Goal: Task Accomplishment & Management: Use online tool/utility

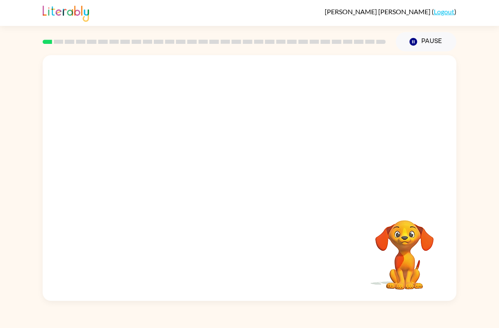
click at [144, 170] on video "Your browser must support playing .mp4 files to use Literably. Please try using…" at bounding box center [250, 129] width 414 height 148
click at [147, 162] on video "Your browser must support playing .mp4 files to use Literably. Please try using…" at bounding box center [250, 129] width 414 height 148
click at [258, 191] on button "button" at bounding box center [249, 182] width 53 height 31
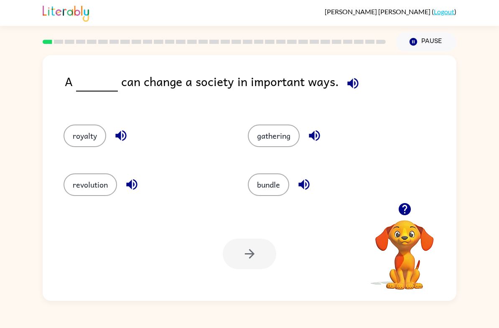
click at [81, 190] on button "revolution" at bounding box center [90, 184] width 53 height 23
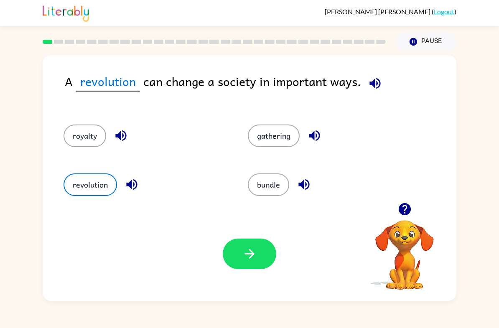
click at [257, 253] on button "button" at bounding box center [249, 254] width 53 height 31
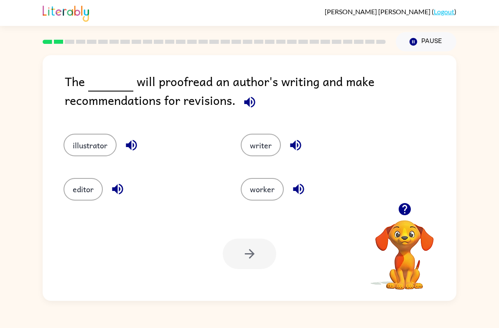
click at [75, 196] on button "editor" at bounding box center [83, 189] width 39 height 23
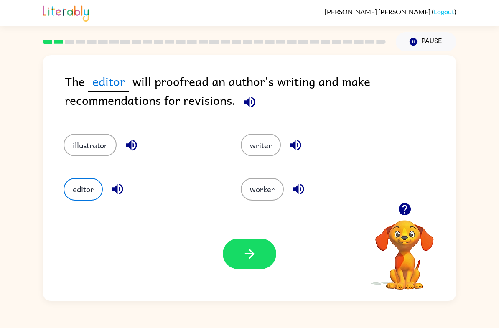
click at [252, 260] on icon "button" at bounding box center [249, 254] width 15 height 15
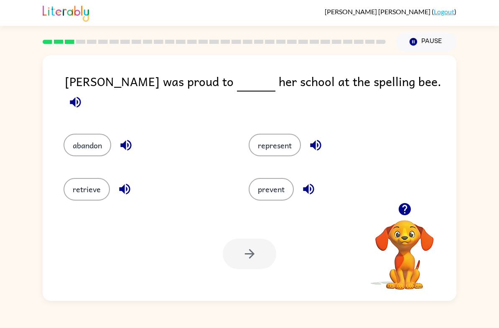
click at [282, 143] on button "represent" at bounding box center [275, 145] width 52 height 23
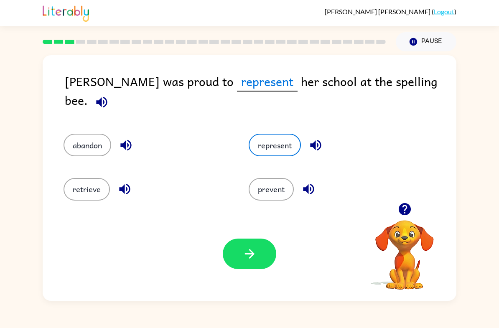
click at [242, 282] on div "Your browser must support playing .mp4 files to use Literably. Please try using…" at bounding box center [250, 254] width 414 height 94
click at [257, 260] on button "button" at bounding box center [249, 254] width 53 height 31
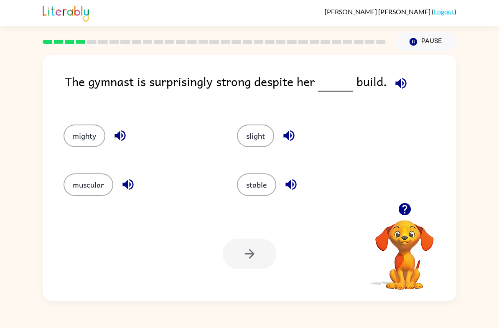
click at [251, 182] on button "stable" at bounding box center [256, 184] width 39 height 23
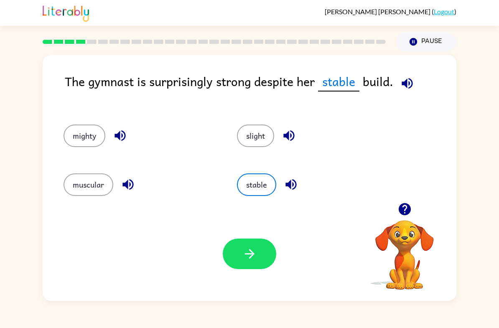
click at [264, 260] on button "button" at bounding box center [249, 254] width 53 height 31
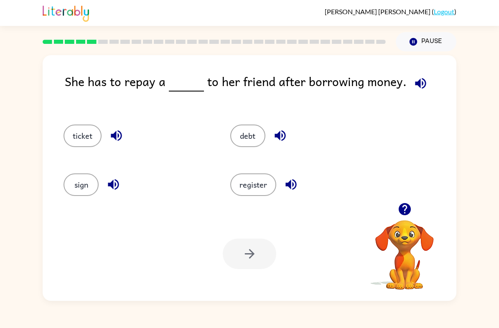
click at [78, 144] on button "ticket" at bounding box center [83, 136] width 38 height 23
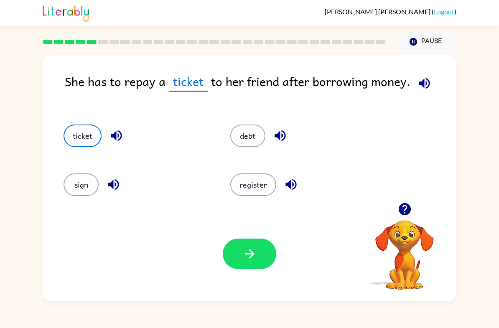
click at [260, 266] on button "button" at bounding box center [249, 254] width 53 height 31
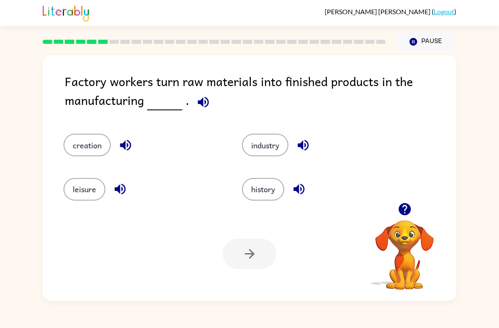
click at [268, 141] on button "industry" at bounding box center [265, 145] width 46 height 23
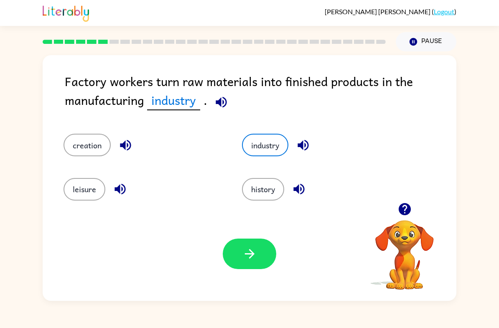
click at [239, 265] on button "button" at bounding box center [249, 254] width 53 height 31
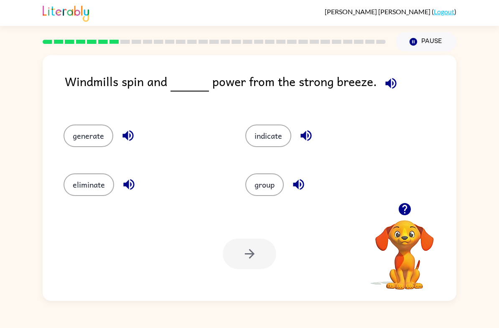
click at [484, 88] on div "Windmills spin and power from the strong breeze. generate indicate eliminate gr…" at bounding box center [249, 176] width 499 height 250
click at [267, 128] on button "indicate" at bounding box center [268, 136] width 46 height 23
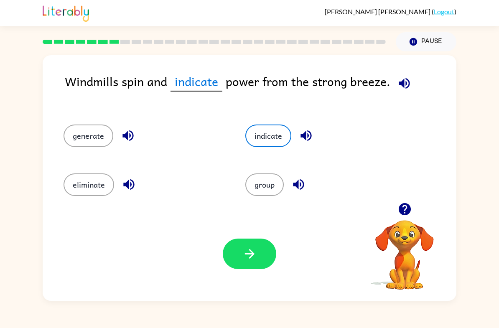
click at [262, 259] on button "button" at bounding box center [249, 254] width 53 height 31
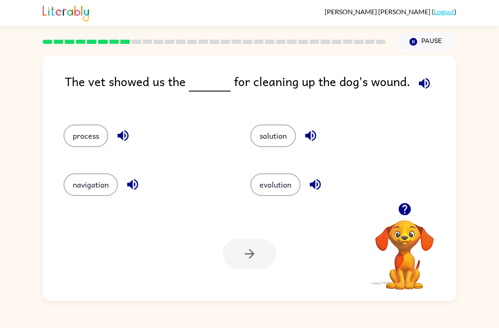
click at [86, 127] on button "process" at bounding box center [86, 136] width 45 height 23
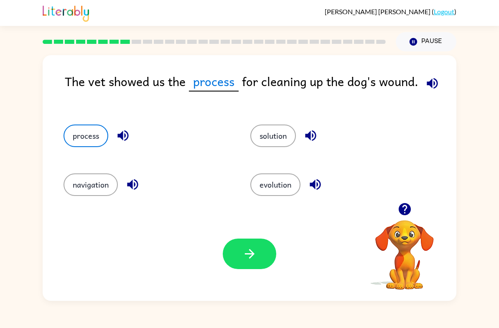
click at [247, 250] on icon "button" at bounding box center [249, 254] width 15 height 15
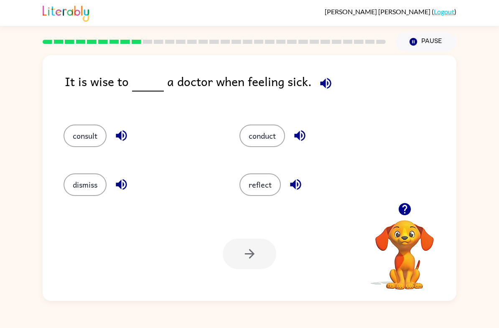
click at [85, 131] on button "consult" at bounding box center [85, 136] width 43 height 23
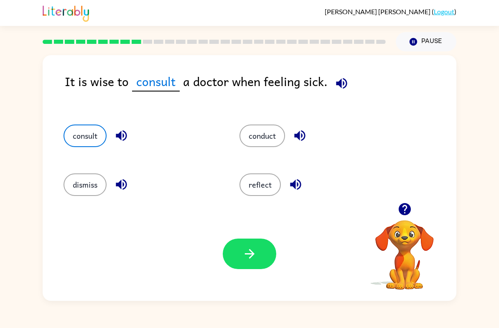
click at [257, 256] on button "button" at bounding box center [249, 254] width 53 height 31
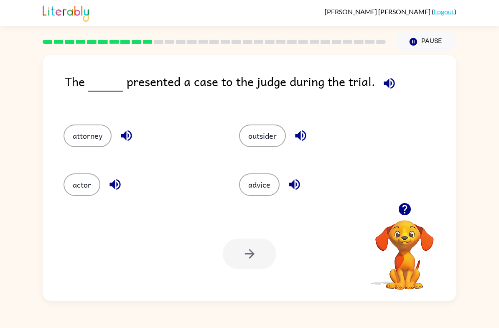
click at [246, 268] on div at bounding box center [249, 254] width 53 height 31
click at [76, 184] on button "actor" at bounding box center [82, 184] width 37 height 23
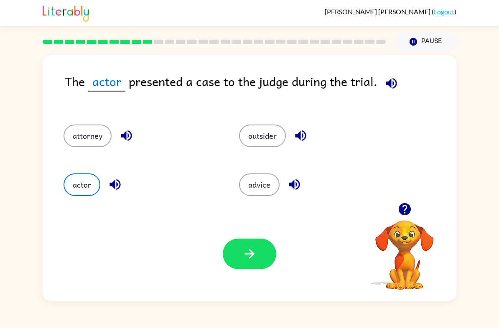
click at [251, 255] on icon "button" at bounding box center [249, 254] width 15 height 15
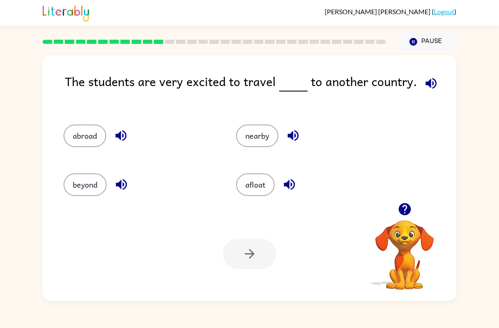
click at [70, 193] on button "beyond" at bounding box center [85, 184] width 43 height 23
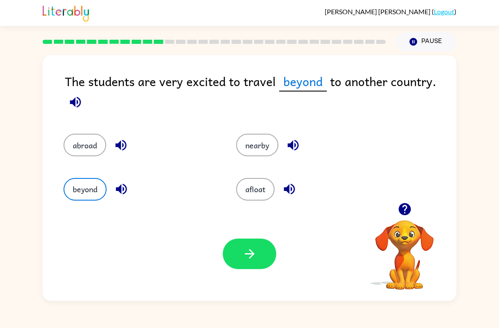
click at [252, 258] on icon "button" at bounding box center [249, 254] width 15 height 15
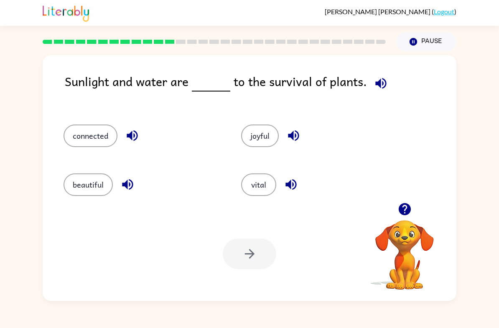
click at [262, 182] on button "vital" at bounding box center [258, 184] width 35 height 23
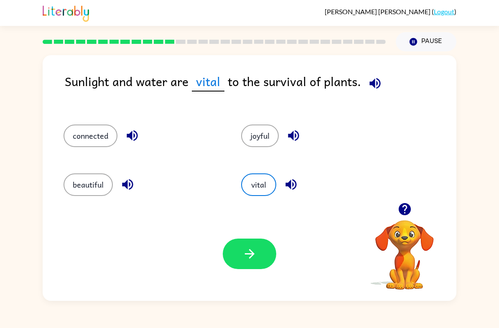
click at [259, 256] on button "button" at bounding box center [249, 254] width 53 height 31
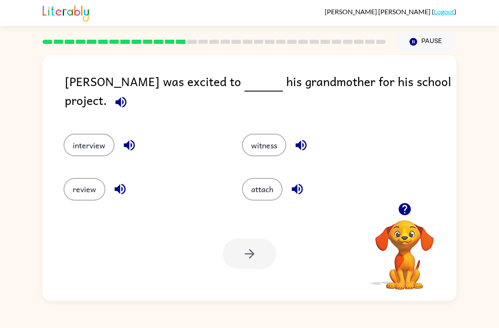
click at [82, 136] on button "interview" at bounding box center [89, 145] width 51 height 23
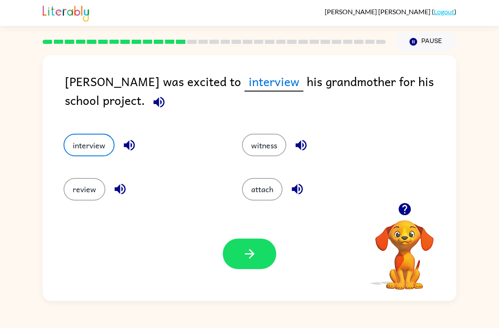
click at [242, 268] on button "button" at bounding box center [249, 254] width 53 height 31
click at [244, 271] on div "Your browser must support playing .mp4 files to use Literably. Please try using…" at bounding box center [250, 254] width 414 height 94
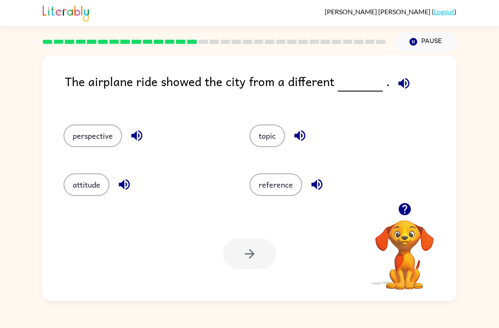
click at [270, 138] on button "topic" at bounding box center [268, 136] width 36 height 23
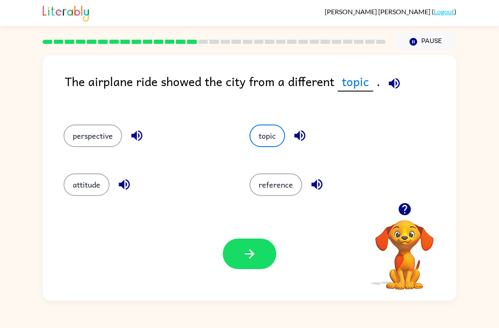
click at [260, 252] on button "button" at bounding box center [249, 254] width 53 height 31
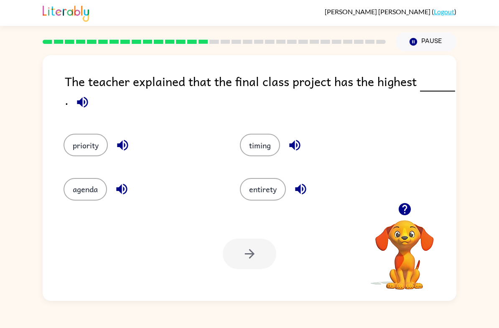
click at [268, 141] on button "timing" at bounding box center [260, 145] width 40 height 23
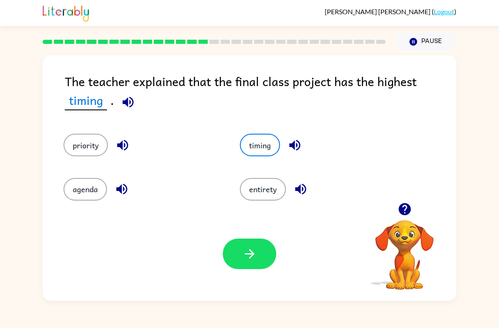
click at [249, 250] on icon "button" at bounding box center [249, 254] width 15 height 15
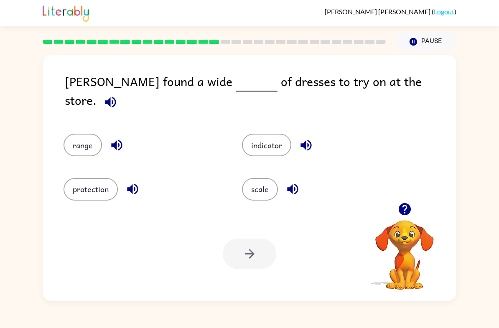
click at [268, 194] on button "scale" at bounding box center [260, 189] width 36 height 23
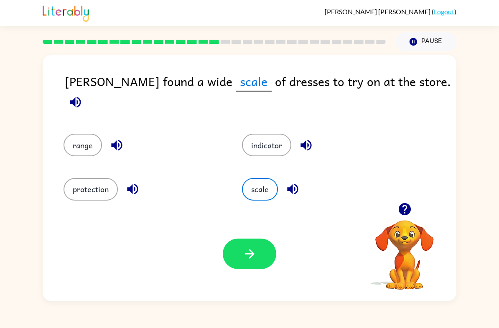
click at [259, 260] on button "button" at bounding box center [249, 254] width 53 height 31
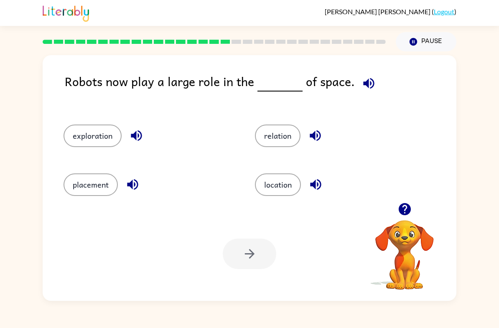
click at [283, 180] on button "location" at bounding box center [278, 184] width 46 height 23
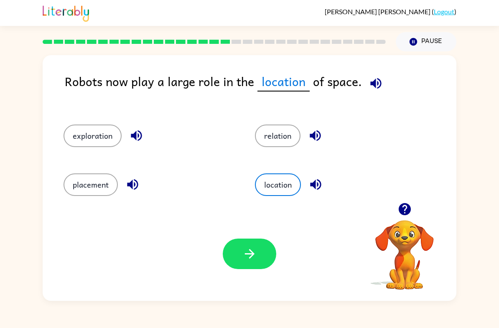
click at [270, 132] on button "relation" at bounding box center [278, 136] width 46 height 23
click at [260, 246] on button "button" at bounding box center [249, 254] width 53 height 31
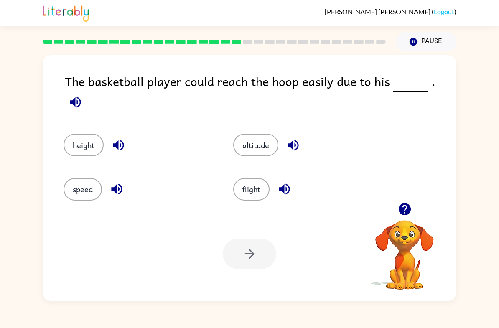
click at [83, 134] on button "height" at bounding box center [84, 145] width 40 height 23
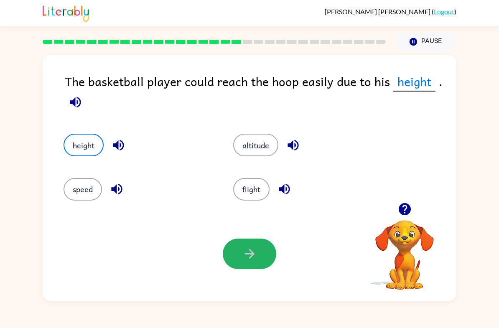
click at [245, 251] on icon "button" at bounding box center [249, 254] width 15 height 15
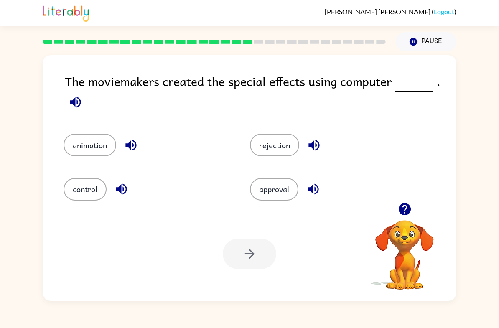
click at [90, 152] on button "animation" at bounding box center [90, 145] width 53 height 23
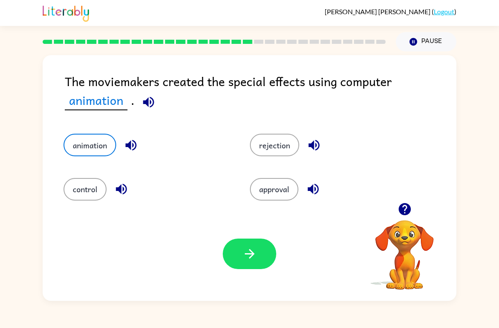
click at [253, 264] on button "button" at bounding box center [249, 254] width 53 height 31
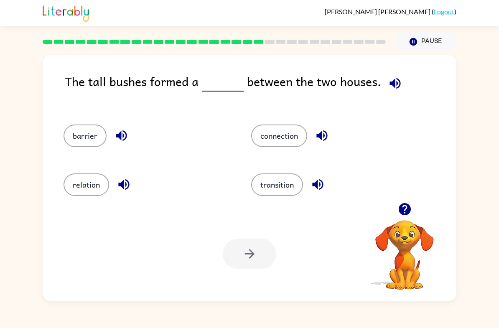
click at [76, 186] on button "relation" at bounding box center [87, 184] width 46 height 23
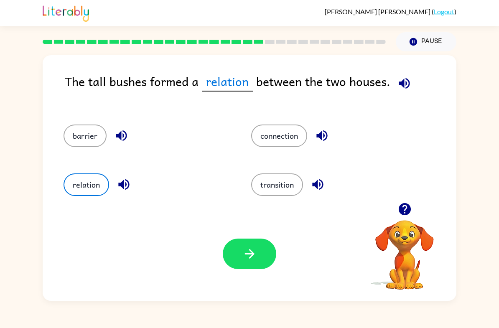
click at [235, 261] on button "button" at bounding box center [249, 254] width 53 height 31
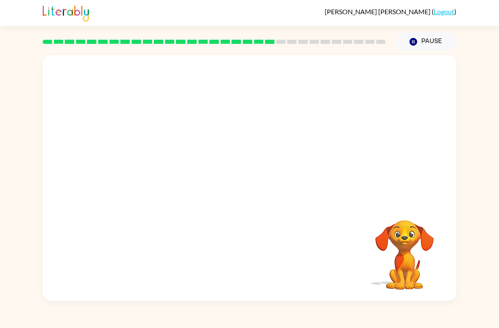
click at [151, 178] on video "Your browser must support playing .mp4 files to use Literably. Please try using…" at bounding box center [250, 129] width 414 height 148
click at [246, 191] on button "button" at bounding box center [249, 182] width 53 height 31
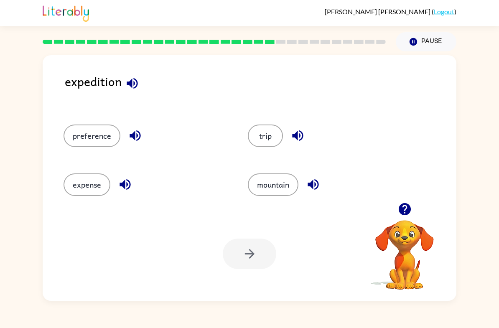
click at [259, 140] on button "trip" at bounding box center [265, 136] width 35 height 23
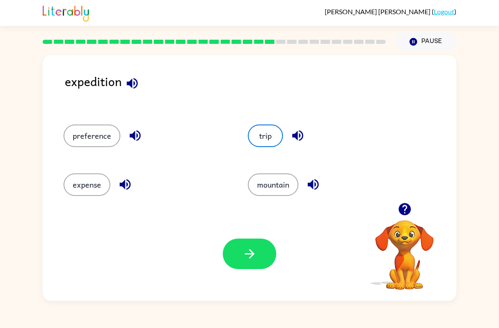
click at [261, 258] on button "button" at bounding box center [249, 254] width 53 height 31
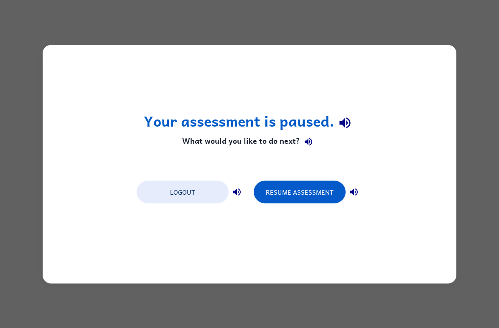
click at [297, 191] on button "Resume Assessment" at bounding box center [300, 192] width 92 height 23
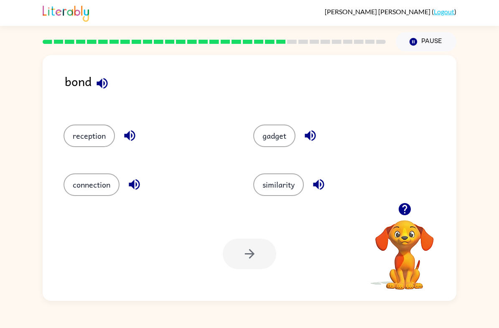
click at [273, 185] on button "similarity" at bounding box center [278, 184] width 51 height 23
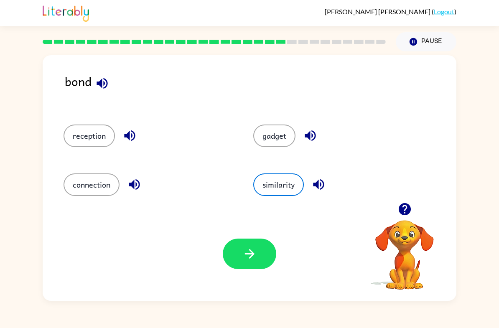
click at [79, 183] on button "connection" at bounding box center [92, 184] width 56 height 23
click at [94, 189] on button "connection" at bounding box center [92, 184] width 56 height 23
click at [85, 191] on button "connection" at bounding box center [92, 184] width 56 height 23
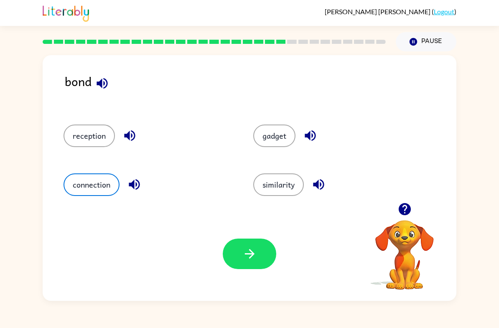
click at [255, 259] on icon "button" at bounding box center [249, 254] width 15 height 15
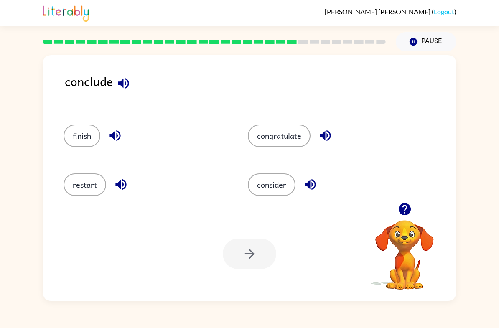
click at [82, 137] on button "finish" at bounding box center [82, 136] width 37 height 23
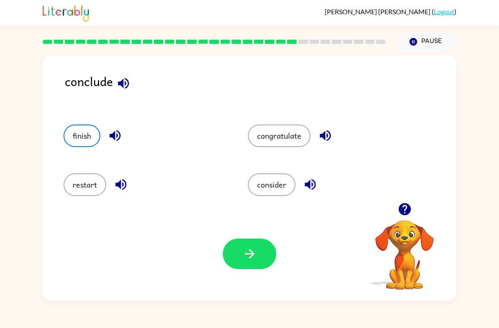
click at [250, 257] on icon "button" at bounding box center [250, 254] width 10 height 10
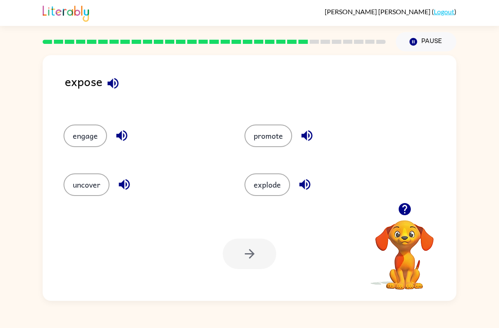
click at [89, 191] on button "uncover" at bounding box center [87, 184] width 46 height 23
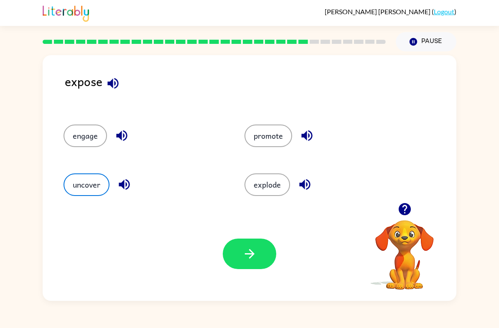
click at [248, 245] on button "button" at bounding box center [249, 254] width 53 height 31
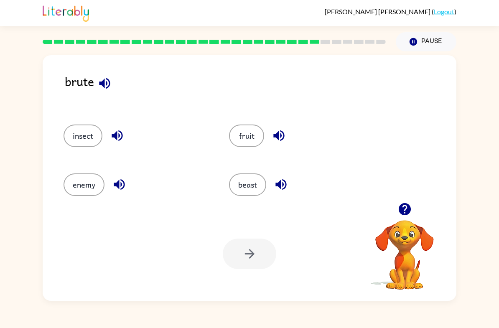
click at [264, 184] on button "beast" at bounding box center [247, 184] width 37 height 23
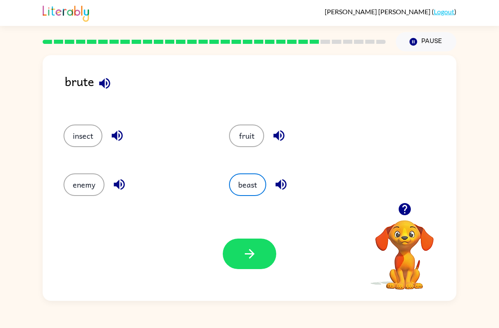
click at [254, 242] on button "button" at bounding box center [249, 254] width 53 height 31
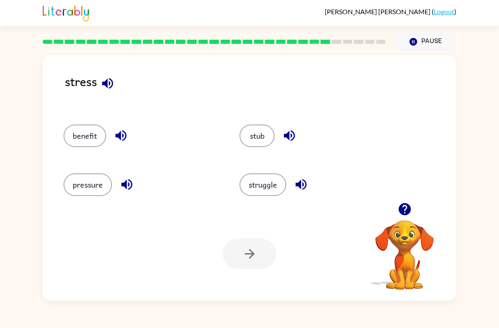
click at [93, 188] on button "pressure" at bounding box center [88, 184] width 48 height 23
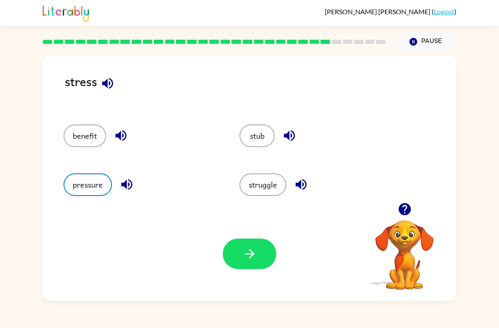
click at [253, 256] on icon "button" at bounding box center [250, 254] width 10 height 10
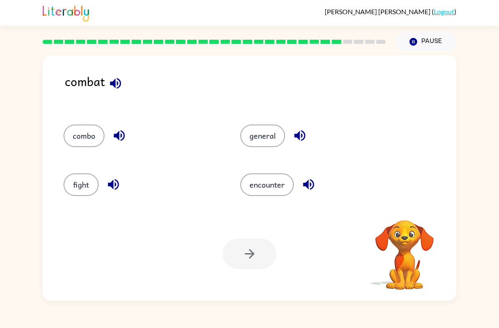
click at [81, 190] on button "fight" at bounding box center [81, 184] width 35 height 23
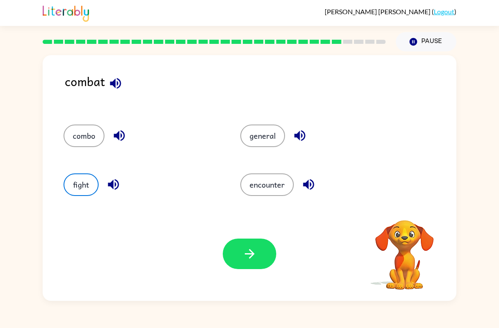
click at [249, 259] on icon "button" at bounding box center [249, 254] width 15 height 15
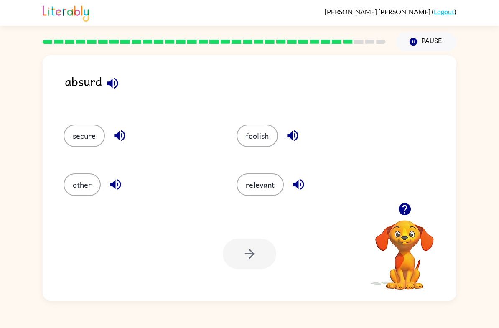
click at [262, 188] on button "relevant" at bounding box center [260, 184] width 47 height 23
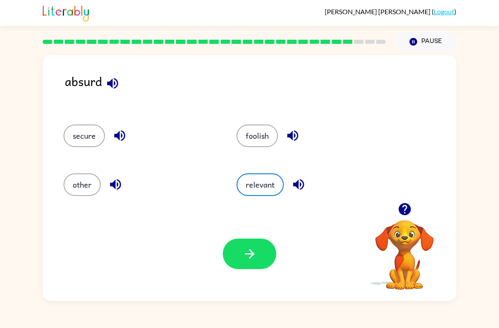
click at [253, 227] on div "Your browser must support playing .mp4 files to use Literably. Please try using…" at bounding box center [250, 254] width 414 height 94
click at [259, 253] on button "button" at bounding box center [249, 254] width 53 height 31
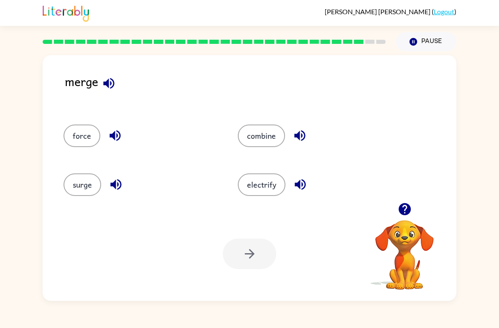
click at [79, 187] on button "surge" at bounding box center [83, 184] width 38 height 23
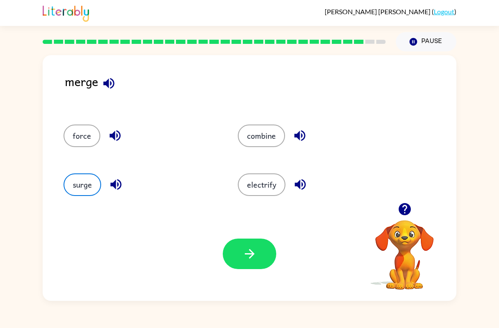
click at [80, 132] on button "force" at bounding box center [82, 136] width 37 height 23
click at [254, 244] on button "button" at bounding box center [249, 254] width 53 height 31
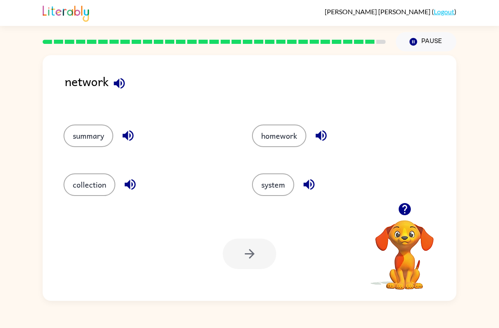
click at [285, 182] on button "system" at bounding box center [273, 184] width 42 height 23
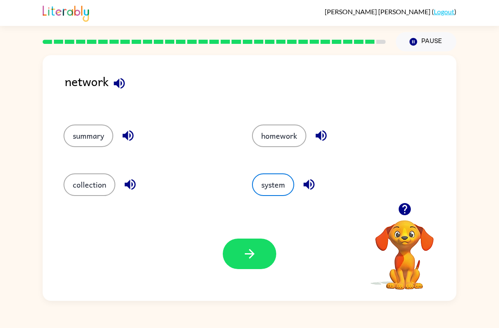
click at [252, 247] on icon "button" at bounding box center [249, 254] width 15 height 15
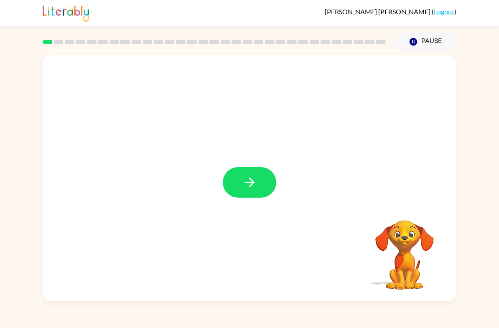
click at [251, 168] on button "button" at bounding box center [249, 182] width 53 height 31
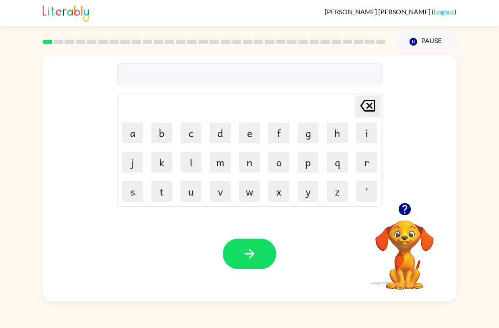
click at [401, 207] on icon "button" at bounding box center [404, 209] width 12 height 12
click at [131, 189] on button "s" at bounding box center [132, 191] width 21 height 21
click at [338, 131] on button "h" at bounding box center [337, 132] width 21 height 21
click at [195, 188] on button "u" at bounding box center [191, 191] width 21 height 21
click at [132, 194] on button "s" at bounding box center [132, 191] width 21 height 21
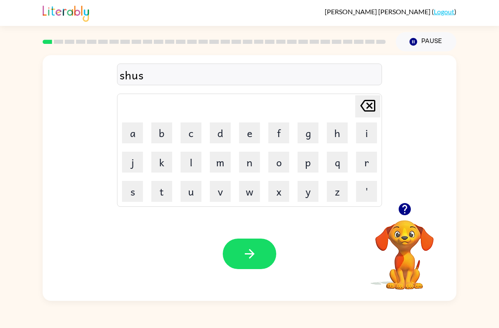
click at [336, 128] on button "h" at bounding box center [337, 132] width 21 height 21
click at [409, 203] on icon "button" at bounding box center [404, 209] width 15 height 15
click at [261, 249] on button "button" at bounding box center [249, 254] width 53 height 31
click at [137, 130] on button "a" at bounding box center [132, 132] width 21 height 21
click at [312, 163] on button "p" at bounding box center [308, 162] width 21 height 21
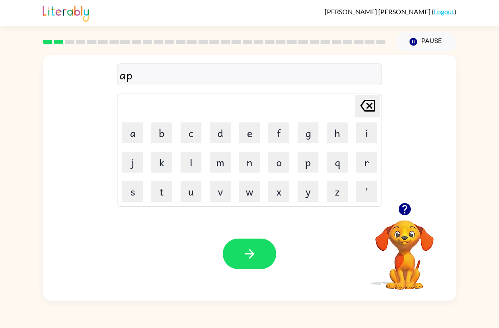
click at [312, 164] on button "p" at bounding box center [308, 162] width 21 height 21
click at [371, 131] on button "i" at bounding box center [366, 132] width 21 height 21
click at [405, 208] on icon "button" at bounding box center [404, 209] width 12 height 12
click at [368, 157] on button "r" at bounding box center [366, 162] width 21 height 21
click at [243, 132] on button "e" at bounding box center [249, 132] width 21 height 21
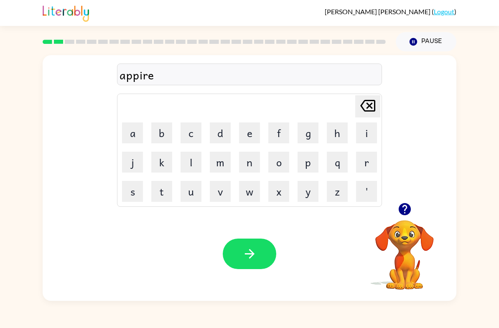
click at [255, 166] on button "n" at bounding box center [249, 162] width 21 height 21
click at [133, 191] on button "s" at bounding box center [132, 191] width 21 height 21
click at [257, 129] on button "e" at bounding box center [249, 132] width 21 height 21
click at [137, 192] on button "s" at bounding box center [132, 191] width 21 height 21
click at [255, 260] on icon "button" at bounding box center [249, 254] width 15 height 15
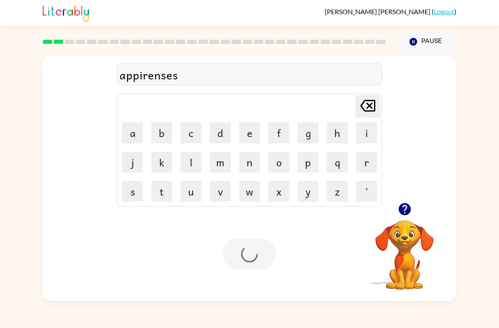
click at [255, 260] on div at bounding box center [249, 254] width 53 height 31
click at [365, 162] on button "r" at bounding box center [366, 162] width 21 height 21
click at [249, 136] on button "e" at bounding box center [249, 132] width 21 height 21
click at [137, 140] on button "a" at bounding box center [132, 132] width 21 height 21
click at [190, 167] on button "l" at bounding box center [191, 162] width 21 height 21
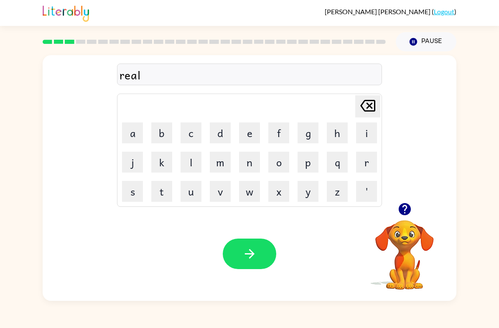
click at [366, 134] on button "i" at bounding box center [366, 132] width 21 height 21
click at [165, 197] on button "t" at bounding box center [161, 191] width 21 height 21
click at [308, 194] on button "y" at bounding box center [308, 191] width 21 height 21
click at [249, 253] on icon "button" at bounding box center [249, 254] width 15 height 15
click at [242, 135] on button "e" at bounding box center [249, 132] width 21 height 21
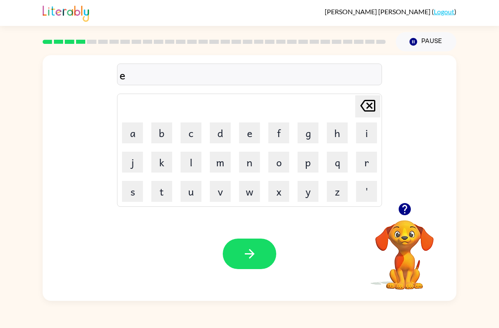
click at [183, 168] on button "l" at bounding box center [191, 162] width 21 height 21
click at [361, 135] on button "i" at bounding box center [366, 132] width 21 height 21
click at [217, 160] on button "m" at bounding box center [220, 162] width 21 height 21
click at [364, 135] on button "i" at bounding box center [366, 132] width 21 height 21
click at [250, 167] on button "n" at bounding box center [249, 162] width 21 height 21
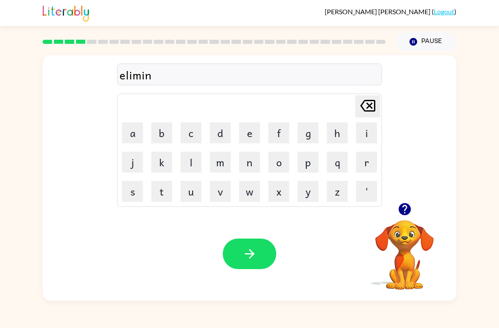
click at [132, 130] on button "a" at bounding box center [132, 132] width 21 height 21
click at [169, 190] on button "t" at bounding box center [161, 191] width 21 height 21
click at [244, 132] on button "e" at bounding box center [249, 132] width 21 height 21
click at [253, 253] on icon "button" at bounding box center [250, 254] width 10 height 10
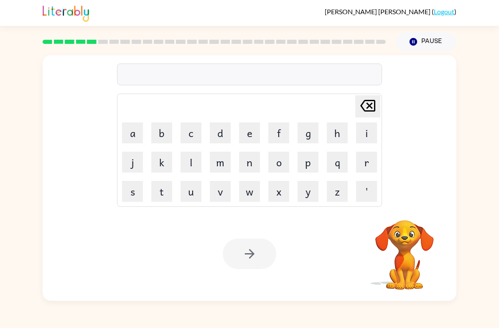
click at [224, 135] on button "d" at bounding box center [220, 132] width 21 height 21
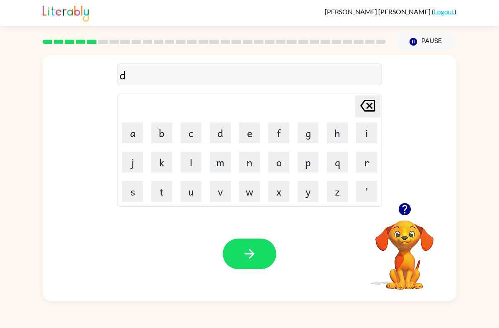
click at [193, 192] on button "u" at bounding box center [191, 191] width 21 height 21
click at [305, 168] on button "p" at bounding box center [308, 162] width 21 height 21
click at [199, 158] on button "l" at bounding box center [191, 162] width 21 height 21
click at [358, 134] on button "i" at bounding box center [366, 132] width 21 height 21
click at [189, 135] on button "c" at bounding box center [191, 132] width 21 height 21
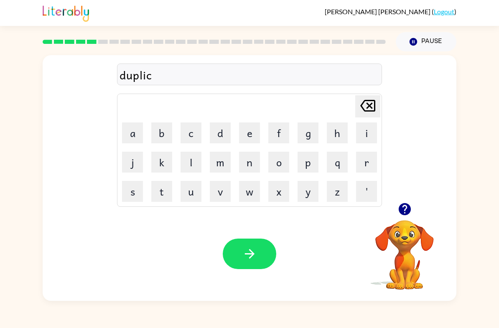
click at [131, 131] on button "a" at bounding box center [132, 132] width 21 height 21
click at [165, 192] on button "t" at bounding box center [161, 191] width 21 height 21
click at [250, 134] on button "e" at bounding box center [249, 132] width 21 height 21
click at [242, 253] on icon "button" at bounding box center [249, 254] width 15 height 15
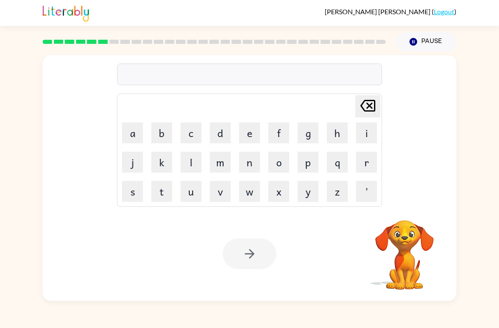
click at [220, 193] on button "v" at bounding box center [220, 191] width 21 height 21
click at [127, 142] on button "a" at bounding box center [132, 132] width 21 height 21
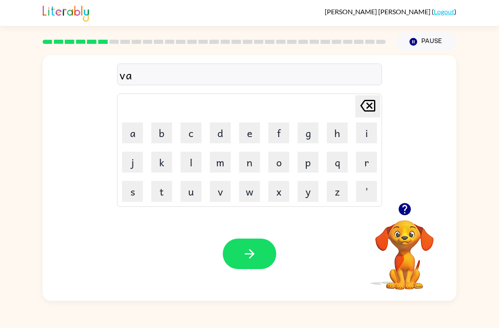
click at [195, 134] on button "c" at bounding box center [191, 132] width 21 height 21
click at [134, 128] on button "a" at bounding box center [132, 132] width 21 height 21
click at [410, 216] on icon "button" at bounding box center [404, 209] width 15 height 15
click at [161, 193] on button "t" at bounding box center [161, 191] width 21 height 21
click at [366, 137] on button "i" at bounding box center [366, 132] width 21 height 21
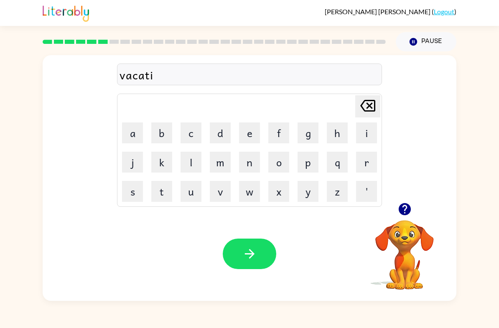
click at [250, 164] on button "n" at bounding box center [249, 162] width 21 height 21
click at [409, 208] on icon "button" at bounding box center [404, 209] width 12 height 12
click at [253, 260] on icon "button" at bounding box center [249, 254] width 15 height 15
click at [310, 164] on button "p" at bounding box center [308, 162] width 21 height 21
click at [284, 162] on button "o" at bounding box center [278, 162] width 21 height 21
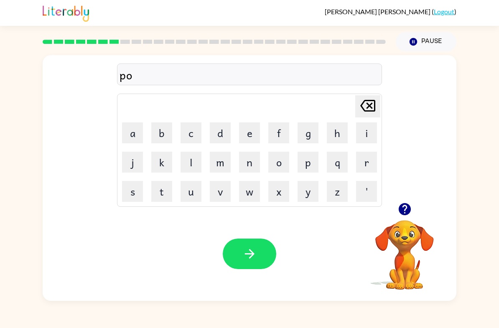
click at [222, 133] on button "d" at bounding box center [220, 132] width 21 height 21
click at [193, 161] on button "l" at bounding box center [191, 162] width 21 height 21
click at [252, 135] on button "e" at bounding box center [249, 132] width 21 height 21
click at [258, 250] on button "button" at bounding box center [249, 254] width 53 height 31
click at [303, 165] on button "p" at bounding box center [308, 162] width 21 height 21
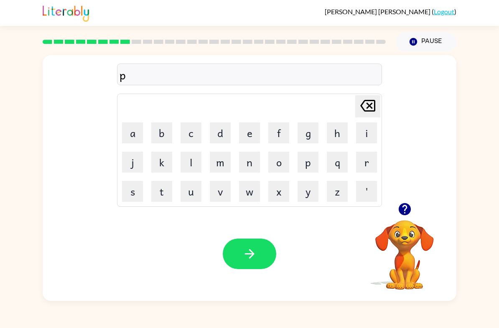
click at [132, 135] on button "a" at bounding box center [132, 132] width 21 height 21
click at [372, 161] on button "r" at bounding box center [366, 162] width 21 height 21
click at [222, 135] on button "d" at bounding box center [220, 132] width 21 height 21
click at [366, 141] on button "i" at bounding box center [366, 132] width 21 height 21
click at [192, 142] on button "c" at bounding box center [191, 132] width 21 height 21
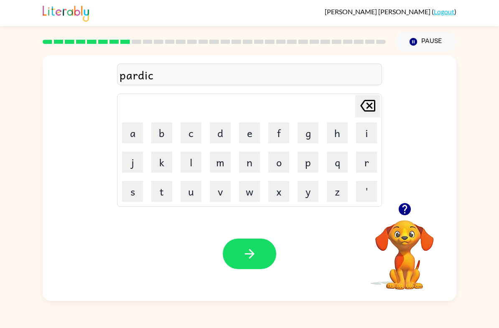
click at [197, 195] on button "u" at bounding box center [191, 191] width 21 height 21
click at [189, 165] on button "l" at bounding box center [191, 162] width 21 height 21
click at [257, 260] on icon "button" at bounding box center [249, 254] width 15 height 15
click at [410, 207] on icon "button" at bounding box center [404, 209] width 15 height 15
click at [363, 163] on button "r" at bounding box center [366, 162] width 21 height 21
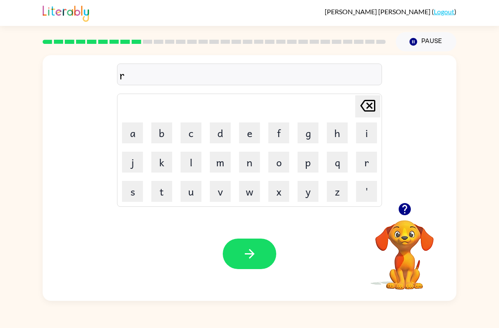
click at [254, 135] on button "e" at bounding box center [249, 132] width 21 height 21
click at [194, 134] on button "c" at bounding box center [191, 132] width 21 height 21
click at [128, 135] on button "a" at bounding box center [132, 132] width 21 height 21
click at [309, 168] on button "p" at bounding box center [308, 162] width 21 height 21
click at [166, 192] on button "t" at bounding box center [161, 191] width 21 height 21
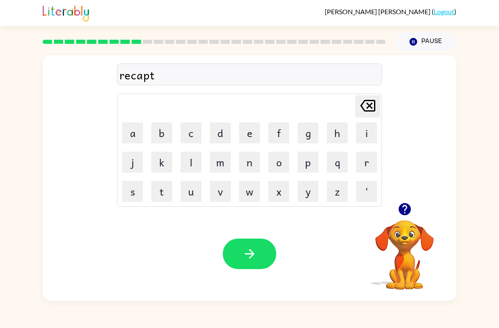
click at [194, 187] on button "u" at bounding box center [191, 191] width 21 height 21
click at [363, 166] on button "r" at bounding box center [366, 162] width 21 height 21
click at [246, 138] on button "e" at bounding box center [249, 132] width 21 height 21
click at [268, 260] on button "button" at bounding box center [249, 254] width 53 height 31
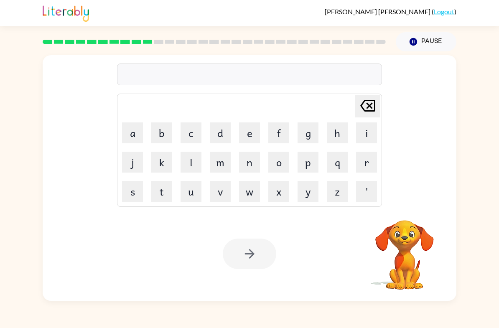
click at [308, 159] on button "p" at bounding box center [308, 162] width 21 height 21
click at [363, 162] on button "r" at bounding box center [366, 162] width 21 height 21
click at [256, 138] on button "e" at bounding box center [249, 132] width 21 height 21
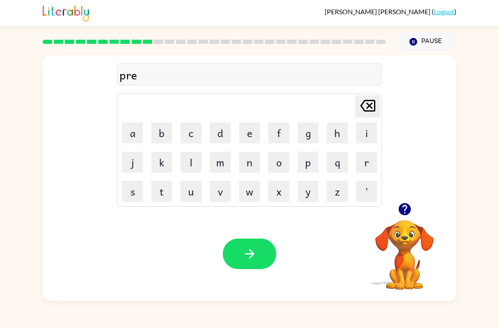
click at [129, 192] on button "s" at bounding box center [132, 191] width 21 height 21
click at [190, 140] on button "c" at bounding box center [191, 132] width 21 height 21
click at [274, 166] on button "o" at bounding box center [278, 162] width 21 height 21
click at [273, 166] on button "o" at bounding box center [278, 162] width 21 height 21
click at [368, 101] on icon at bounding box center [367, 106] width 15 height 12
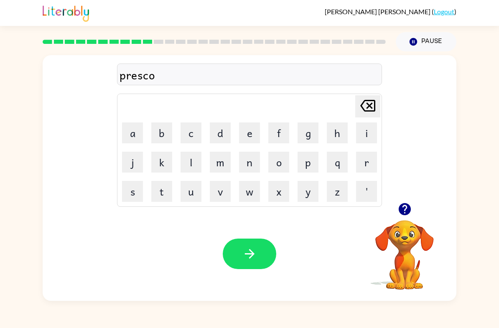
click at [368, 101] on icon at bounding box center [367, 106] width 15 height 12
click at [371, 110] on icon "[PERSON_NAME] last character input" at bounding box center [368, 106] width 20 height 20
click at [193, 132] on button "c" at bounding box center [191, 132] width 21 height 21
click at [341, 136] on button "h" at bounding box center [337, 132] width 21 height 21
click at [280, 164] on button "o" at bounding box center [278, 162] width 21 height 21
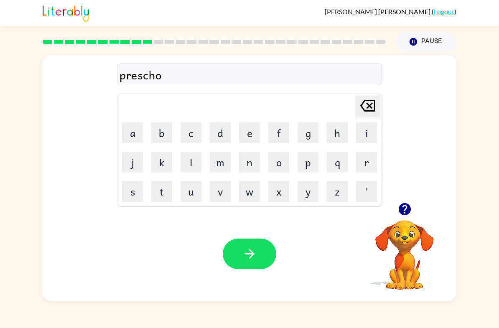
click at [279, 163] on button "o" at bounding box center [278, 162] width 21 height 21
click at [193, 167] on button "l" at bounding box center [191, 162] width 21 height 21
click at [270, 262] on button "button" at bounding box center [249, 254] width 53 height 31
click at [412, 215] on icon "button" at bounding box center [404, 209] width 15 height 15
click at [192, 134] on button "c" at bounding box center [191, 132] width 21 height 21
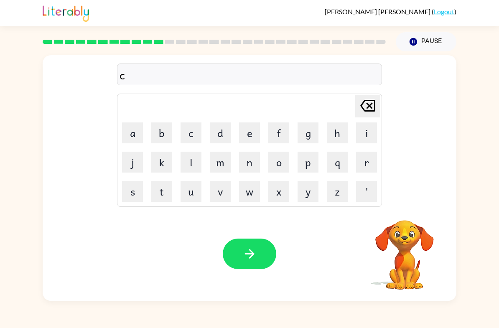
click at [363, 159] on button "r" at bounding box center [366, 162] width 21 height 21
click at [133, 129] on button "a" at bounding box center [132, 132] width 21 height 21
click at [216, 192] on button "v" at bounding box center [220, 191] width 21 height 21
click at [245, 136] on button "e" at bounding box center [249, 132] width 21 height 21
click at [256, 257] on icon "button" at bounding box center [249, 254] width 15 height 15
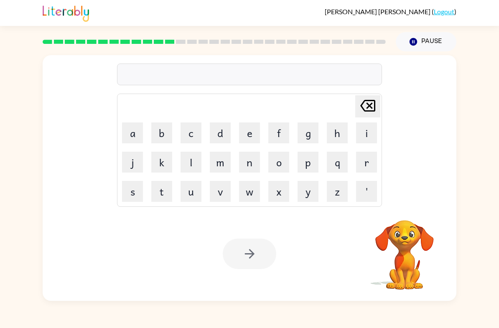
click at [159, 133] on button "b" at bounding box center [161, 132] width 21 height 21
click at [376, 107] on icon "[PERSON_NAME] last character input" at bounding box center [368, 106] width 20 height 20
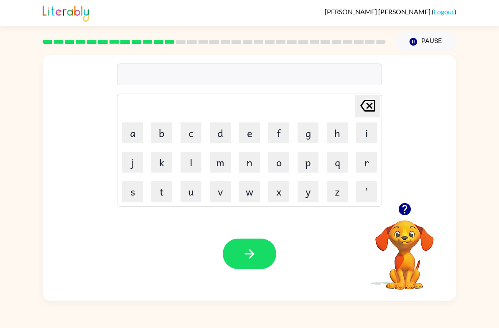
click at [222, 137] on button "d" at bounding box center [220, 132] width 21 height 21
click at [364, 130] on button "i" at bounding box center [366, 132] width 21 height 21
click at [186, 139] on button "c" at bounding box center [191, 132] width 21 height 21
click at [168, 190] on button "t" at bounding box center [161, 191] width 21 height 21
click at [141, 139] on button "a" at bounding box center [132, 132] width 21 height 21
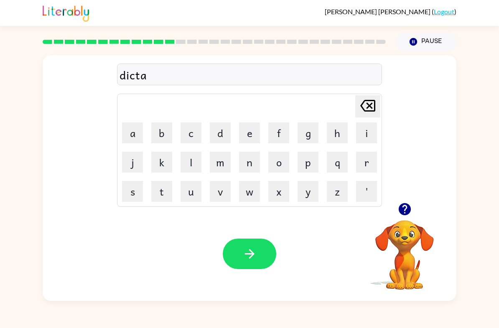
click at [247, 127] on button "e" at bounding box center [249, 132] width 21 height 21
click at [219, 135] on button "d" at bounding box center [220, 132] width 21 height 21
click at [257, 258] on button "button" at bounding box center [249, 254] width 53 height 31
click at [308, 162] on button "p" at bounding box center [308, 162] width 21 height 21
click at [131, 134] on button "a" at bounding box center [132, 132] width 21 height 21
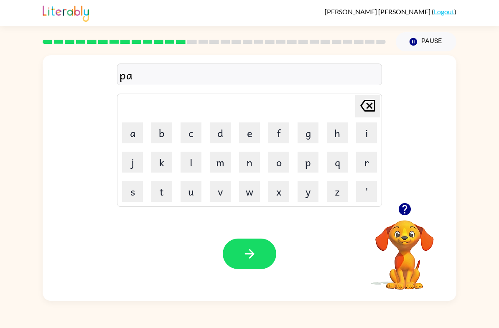
click at [227, 163] on button "m" at bounding box center [220, 162] width 21 height 21
click at [251, 135] on button "e" at bounding box center [249, 132] width 21 height 21
click at [254, 165] on button "n" at bounding box center [249, 162] width 21 height 21
click at [159, 193] on button "t" at bounding box center [161, 191] width 21 height 21
click at [265, 258] on button "button" at bounding box center [249, 254] width 53 height 31
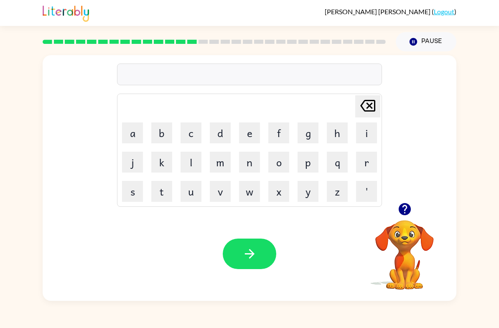
click at [255, 163] on button "n" at bounding box center [249, 162] width 21 height 21
click at [138, 129] on button "a" at bounding box center [132, 132] width 21 height 21
click at [161, 186] on button "t" at bounding box center [161, 191] width 21 height 21
click at [190, 196] on button "u" at bounding box center [191, 191] width 21 height 21
click at [370, 163] on button "r" at bounding box center [366, 162] width 21 height 21
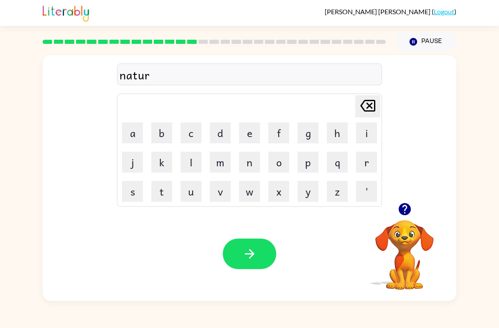
click at [249, 133] on button "e" at bounding box center [249, 132] width 21 height 21
click at [257, 246] on button "button" at bounding box center [249, 254] width 53 height 31
click at [403, 201] on button "button" at bounding box center [404, 209] width 21 height 21
click at [131, 193] on button "s" at bounding box center [132, 191] width 21 height 21
click at [317, 163] on button "p" at bounding box center [308, 162] width 21 height 21
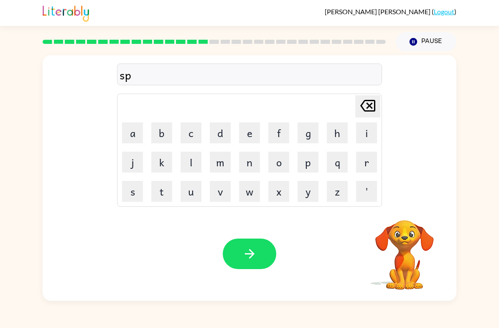
click at [137, 133] on button "a" at bounding box center [132, 132] width 21 height 21
click at [404, 211] on icon "button" at bounding box center [404, 209] width 12 height 12
click at [360, 164] on button "r" at bounding box center [366, 162] width 21 height 21
click at [170, 164] on button "k" at bounding box center [161, 162] width 21 height 21
click at [253, 252] on icon "button" at bounding box center [249, 254] width 15 height 15
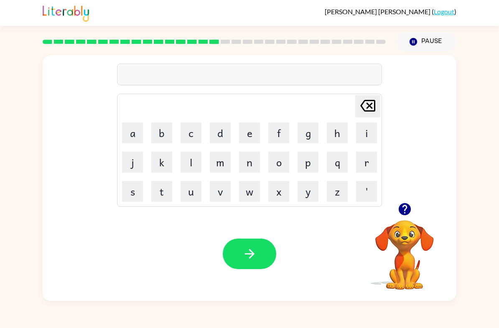
click at [396, 209] on button "button" at bounding box center [404, 209] width 21 height 21
click at [310, 160] on button "p" at bounding box center [308, 162] width 21 height 21
click at [129, 130] on button "a" at bounding box center [132, 132] width 21 height 21
click at [253, 188] on button "w" at bounding box center [249, 191] width 21 height 21
click at [252, 188] on button "w" at bounding box center [249, 191] width 21 height 21
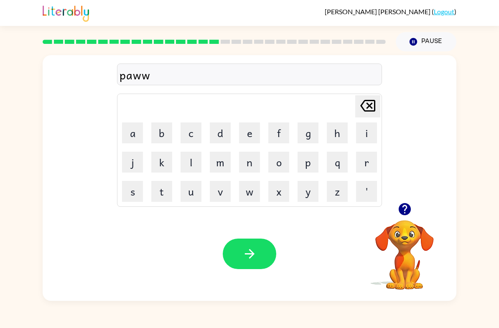
click at [370, 103] on icon "[PERSON_NAME] last character input" at bounding box center [368, 106] width 20 height 20
click at [265, 237] on div "Your browser must support playing .mp4 files to use Literably. Please try using…" at bounding box center [250, 254] width 414 height 94
click at [262, 254] on button "button" at bounding box center [249, 254] width 53 height 31
click at [125, 183] on button "s" at bounding box center [132, 191] width 21 height 21
click at [307, 166] on button "p" at bounding box center [308, 162] width 21 height 21
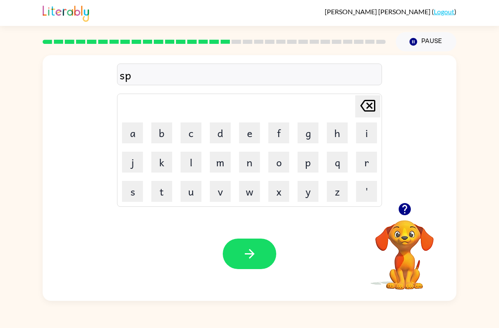
click at [363, 137] on button "i" at bounding box center [366, 132] width 21 height 21
click at [255, 163] on button "n" at bounding box center [249, 162] width 21 height 21
click at [367, 135] on button "i" at bounding box center [366, 132] width 21 height 21
click at [252, 165] on button "n" at bounding box center [249, 162] width 21 height 21
click at [312, 138] on button "g" at bounding box center [308, 132] width 21 height 21
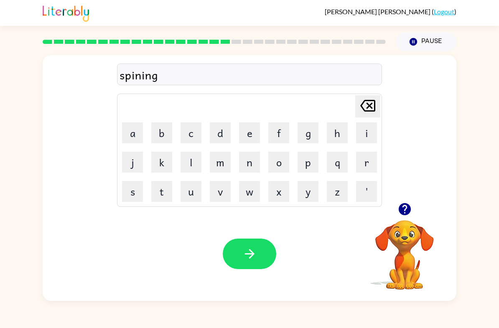
click at [255, 252] on icon "button" at bounding box center [249, 254] width 15 height 15
click at [306, 136] on button "g" at bounding box center [308, 132] width 21 height 21
click at [361, 158] on button "r" at bounding box center [366, 162] width 21 height 21
click at [196, 189] on button "u" at bounding box center [191, 191] width 21 height 21
click at [247, 164] on button "n" at bounding box center [249, 162] width 21 height 21
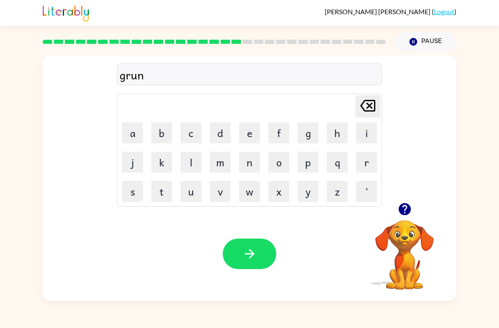
click at [305, 163] on button "p" at bounding box center [308, 162] width 21 height 21
click at [367, 133] on button "i" at bounding box center [366, 132] width 21 height 21
click at [247, 133] on button "e" at bounding box center [249, 132] width 21 height 21
click at [129, 192] on button "s" at bounding box center [132, 191] width 21 height 21
click at [165, 191] on button "t" at bounding box center [161, 191] width 21 height 21
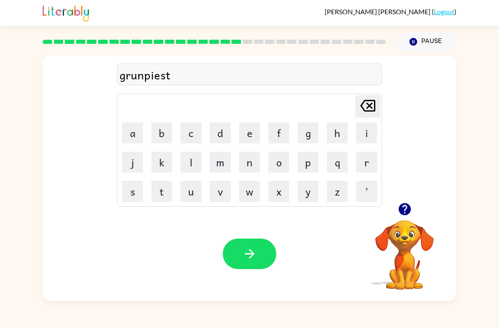
click at [252, 255] on icon "button" at bounding box center [249, 254] width 15 height 15
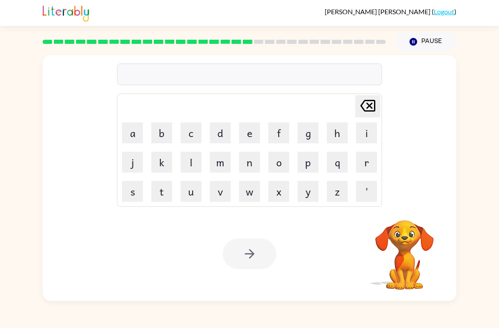
click at [370, 135] on button "i" at bounding box center [366, 132] width 21 height 21
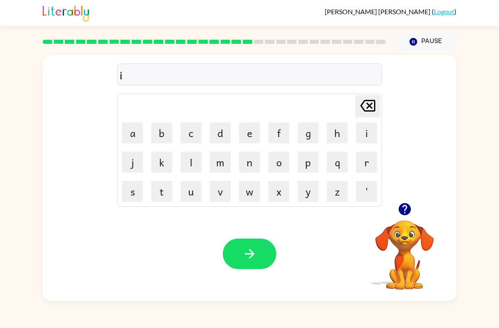
click at [252, 158] on button "n" at bounding box center [249, 162] width 21 height 21
click at [197, 130] on button "c" at bounding box center [191, 132] width 21 height 21
click at [367, 158] on button "r" at bounding box center [366, 162] width 21 height 21
click at [249, 138] on button "e" at bounding box center [249, 132] width 21 height 21
click at [222, 139] on button "d" at bounding box center [220, 132] width 21 height 21
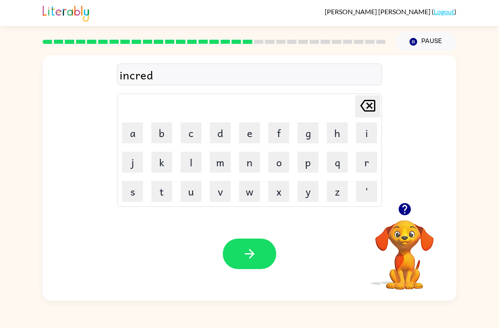
click at [361, 133] on button "i" at bounding box center [366, 132] width 21 height 21
click at [164, 136] on button "b" at bounding box center [161, 132] width 21 height 21
click at [196, 163] on button "l" at bounding box center [191, 162] width 21 height 21
click at [251, 136] on button "e" at bounding box center [249, 132] width 21 height 21
click at [257, 250] on button "button" at bounding box center [249, 254] width 53 height 31
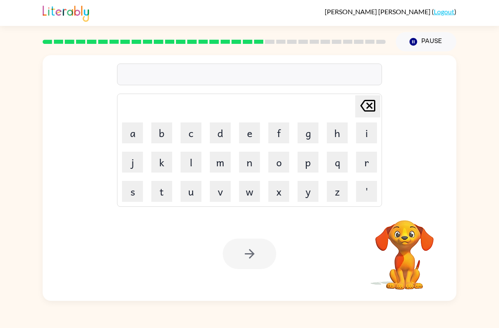
click at [188, 162] on button "l" at bounding box center [191, 162] width 21 height 21
click at [365, 137] on button "i" at bounding box center [366, 132] width 21 height 21
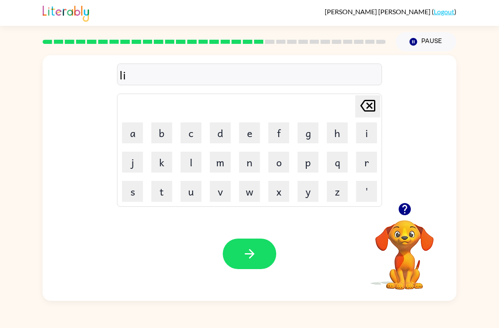
click at [130, 192] on button "s" at bounding box center [132, 191] width 21 height 21
click at [252, 128] on button "e" at bounding box center [249, 132] width 21 height 21
click at [247, 160] on button "n" at bounding box center [249, 162] width 21 height 21
click at [254, 249] on icon "button" at bounding box center [249, 254] width 15 height 15
click at [282, 166] on button "o" at bounding box center [278, 162] width 21 height 21
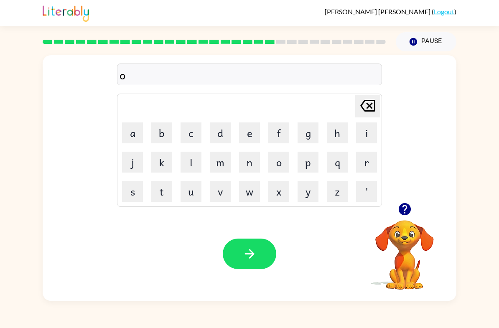
click at [225, 166] on button "m" at bounding box center [220, 162] width 21 height 21
click at [369, 132] on button "i" at bounding box center [366, 132] width 21 height 21
click at [247, 160] on button "n" at bounding box center [249, 162] width 21 height 21
click at [132, 136] on button "a" at bounding box center [132, 132] width 21 height 21
click at [158, 201] on button "t" at bounding box center [161, 191] width 21 height 21
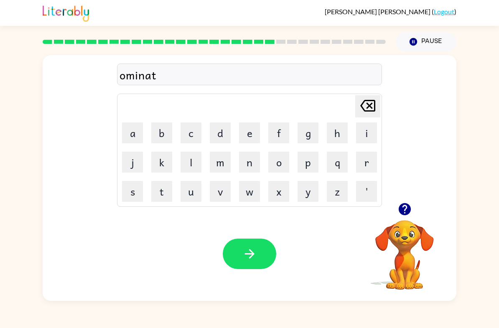
click at [249, 136] on button "e" at bounding box center [249, 132] width 21 height 21
click at [260, 258] on button "button" at bounding box center [249, 254] width 53 height 31
click at [127, 190] on button "s" at bounding box center [132, 191] width 21 height 21
click at [194, 191] on button "u" at bounding box center [191, 191] width 21 height 21
click at [131, 196] on button "s" at bounding box center [132, 191] width 21 height 21
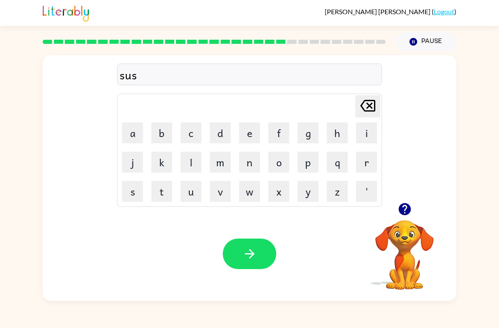
click at [166, 192] on button "t" at bounding box center [161, 191] width 21 height 21
click at [249, 130] on button "e" at bounding box center [249, 132] width 21 height 21
click at [255, 161] on button "n" at bounding box center [249, 162] width 21 height 21
click at [259, 250] on button "button" at bounding box center [249, 254] width 53 height 31
click at [413, 207] on button "button" at bounding box center [404, 209] width 21 height 21
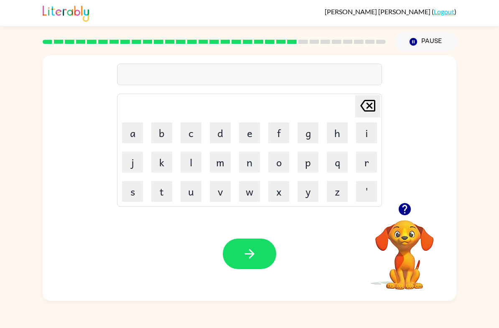
click at [255, 188] on button "w" at bounding box center [249, 191] width 21 height 21
click at [277, 163] on button "o" at bounding box center [278, 162] width 21 height 21
click at [369, 172] on button "r" at bounding box center [366, 162] width 21 height 21
click at [223, 132] on button "d" at bounding box center [220, 132] width 21 height 21
click at [310, 191] on button "y" at bounding box center [308, 191] width 21 height 21
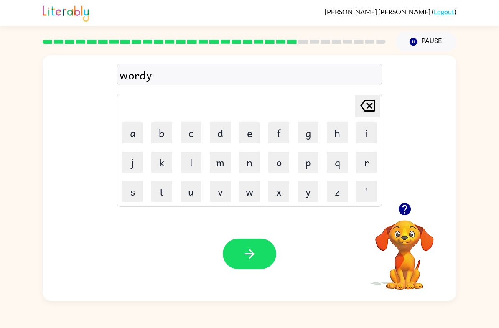
click at [257, 255] on icon "button" at bounding box center [249, 254] width 15 height 15
click at [251, 132] on button "e" at bounding box center [249, 132] width 21 height 21
click at [377, 98] on icon "[PERSON_NAME] last character input" at bounding box center [368, 106] width 20 height 20
click at [369, 161] on button "r" at bounding box center [366, 162] width 21 height 21
click at [256, 132] on button "e" at bounding box center [249, 132] width 21 height 21
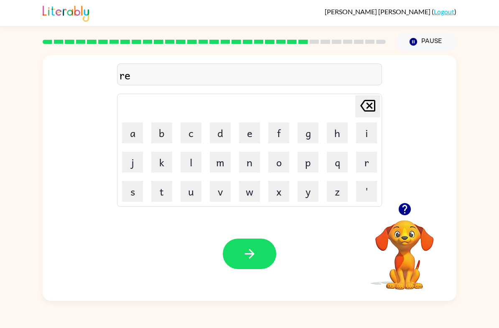
click at [190, 162] on button "l" at bounding box center [191, 162] width 21 height 21
click at [128, 124] on button "a" at bounding box center [132, 132] width 21 height 21
click at [164, 192] on button "t" at bounding box center [161, 191] width 21 height 21
click at [251, 134] on button "e" at bounding box center [249, 132] width 21 height 21
click at [224, 133] on button "d" at bounding box center [220, 132] width 21 height 21
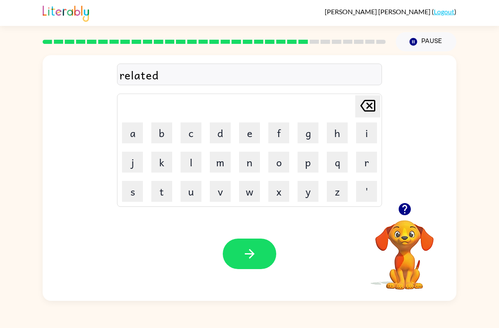
click at [258, 253] on button "button" at bounding box center [249, 254] width 53 height 31
click at [163, 162] on button "k" at bounding box center [161, 162] width 21 height 21
click at [366, 135] on button "i" at bounding box center [366, 132] width 21 height 21
click at [229, 134] on button "d" at bounding box center [220, 132] width 21 height 21
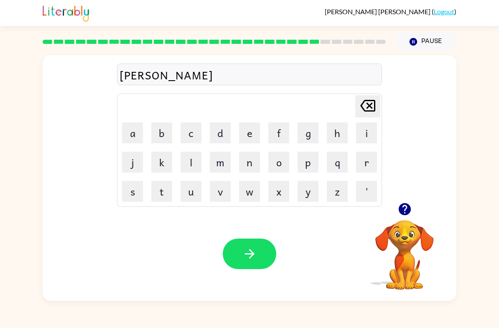
click at [250, 130] on button "e" at bounding box center [249, 132] width 21 height 21
click at [248, 166] on button "n" at bounding box center [249, 162] width 21 height 21
click at [250, 262] on button "button" at bounding box center [249, 254] width 53 height 31
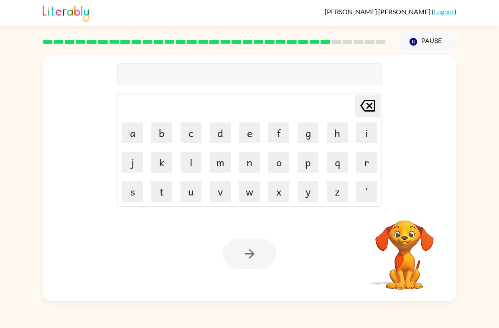
click at [211, 130] on button "d" at bounding box center [220, 132] width 21 height 21
click at [247, 138] on button "e" at bounding box center [249, 132] width 21 height 21
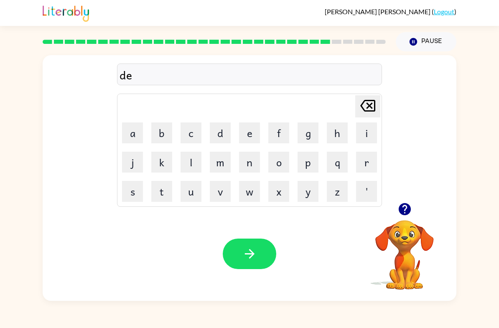
click at [302, 162] on button "p" at bounding box center [308, 162] width 21 height 21
click at [130, 131] on button "a" at bounding box center [132, 132] width 21 height 21
click at [366, 162] on button "r" at bounding box center [366, 162] width 21 height 21
click at [220, 163] on button "m" at bounding box center [220, 162] width 21 height 21
click at [252, 136] on button "e" at bounding box center [249, 132] width 21 height 21
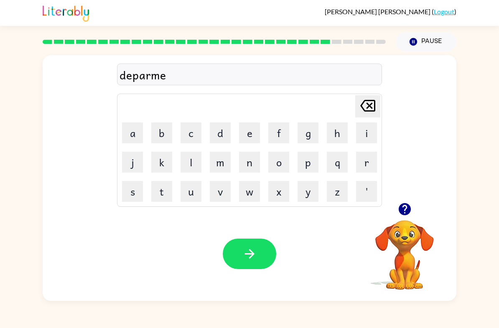
click at [251, 163] on button "n" at bounding box center [249, 162] width 21 height 21
click at [166, 192] on button "t" at bounding box center [161, 191] width 21 height 21
click at [247, 244] on button "button" at bounding box center [249, 254] width 53 height 31
click at [130, 186] on button "s" at bounding box center [132, 191] width 21 height 21
click at [200, 162] on button "l" at bounding box center [191, 162] width 21 height 21
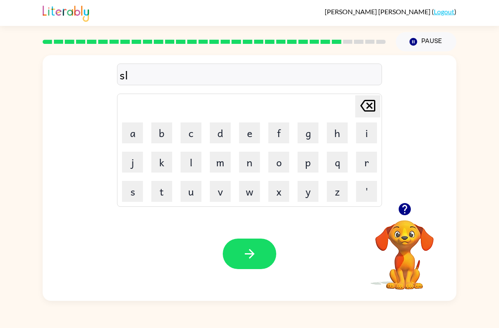
click at [363, 135] on button "i" at bounding box center [366, 132] width 21 height 21
click at [160, 195] on button "t" at bounding box center [161, 191] width 21 height 21
click at [250, 133] on button "e" at bounding box center [249, 132] width 21 height 21
click at [244, 256] on icon "button" at bounding box center [249, 254] width 15 height 15
click at [194, 188] on button "u" at bounding box center [191, 191] width 21 height 21
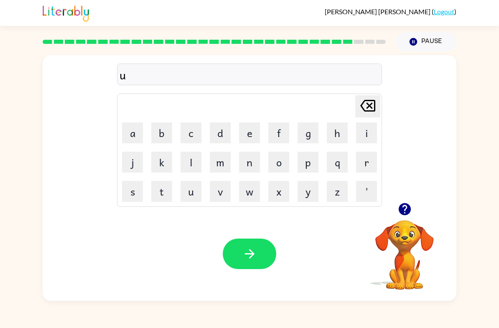
click at [259, 159] on button "n" at bounding box center [249, 162] width 21 height 21
click at [366, 131] on button "i" at bounding box center [366, 132] width 21 height 21
click at [222, 190] on button "v" at bounding box center [220, 191] width 21 height 21
click at [255, 140] on button "e" at bounding box center [249, 132] width 21 height 21
click at [365, 155] on button "r" at bounding box center [366, 162] width 21 height 21
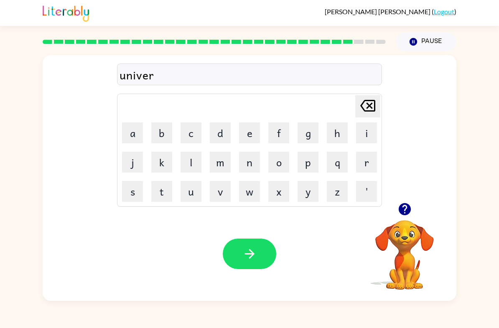
click at [139, 187] on button "s" at bounding box center [132, 191] width 21 height 21
click at [130, 139] on button "a" at bounding box center [132, 132] width 21 height 21
click at [189, 159] on button "l" at bounding box center [191, 162] width 21 height 21
click at [412, 217] on button "button" at bounding box center [404, 209] width 21 height 21
click at [247, 256] on icon "button" at bounding box center [249, 254] width 15 height 15
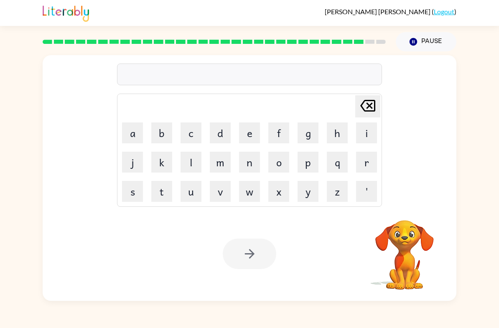
click at [130, 188] on button "s" at bounding box center [132, 191] width 21 height 21
click at [278, 163] on button "o" at bounding box center [278, 162] width 21 height 21
click at [219, 194] on button "v" at bounding box center [220, 191] width 21 height 21
click at [247, 133] on button "e" at bounding box center [249, 132] width 21 height 21
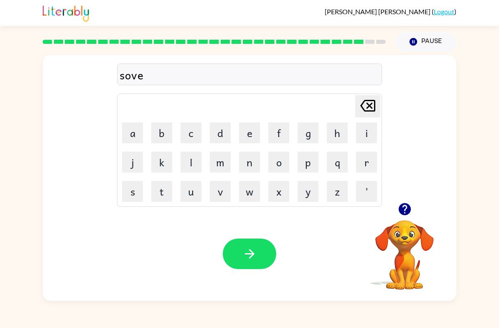
click at [362, 166] on button "r" at bounding box center [366, 162] width 21 height 21
click at [250, 188] on button "w" at bounding box center [249, 191] width 21 height 21
click at [195, 194] on button "u" at bounding box center [191, 191] width 21 height 21
click at [370, 105] on icon at bounding box center [367, 106] width 15 height 12
click at [331, 130] on button "h" at bounding box center [337, 132] width 21 height 21
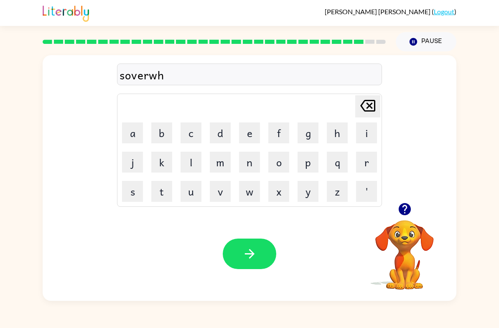
click at [250, 140] on button "e" at bounding box center [249, 132] width 21 height 21
click at [361, 167] on button "r" at bounding box center [366, 162] width 21 height 21
click at [252, 129] on button "e" at bounding box center [249, 132] width 21 height 21
click at [250, 252] on icon "button" at bounding box center [249, 254] width 15 height 15
click at [405, 209] on icon "button" at bounding box center [404, 209] width 12 height 12
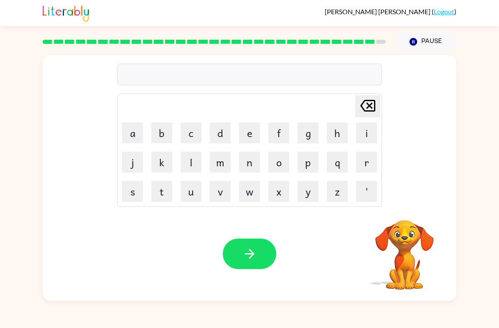
click at [369, 131] on button "i" at bounding box center [366, 132] width 21 height 21
click at [242, 164] on button "n" at bounding box center [249, 162] width 21 height 21
click at [192, 132] on button "c" at bounding box center [191, 132] width 21 height 21
click at [130, 136] on button "a" at bounding box center [132, 132] width 21 height 21
click at [191, 193] on button "u" at bounding box center [191, 191] width 21 height 21
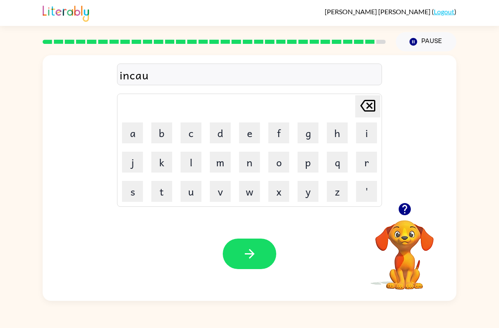
click at [161, 191] on button "t" at bounding box center [161, 191] width 21 height 21
click at [259, 131] on button "e" at bounding box center [249, 132] width 21 height 21
click at [130, 192] on button "s" at bounding box center [132, 191] width 21 height 21
click at [378, 102] on button "[PERSON_NAME] last character input" at bounding box center [367, 106] width 25 height 22
click at [373, 171] on button "r" at bounding box center [366, 162] width 21 height 21
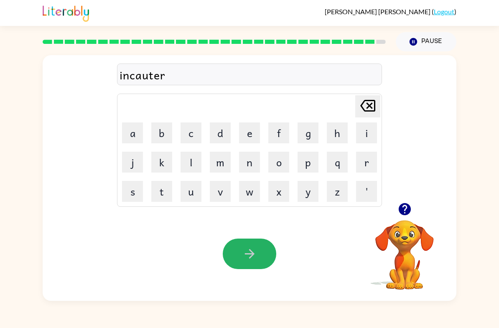
click at [261, 255] on button "button" at bounding box center [249, 254] width 53 height 31
